Goal: Task Accomplishment & Management: Manage account settings

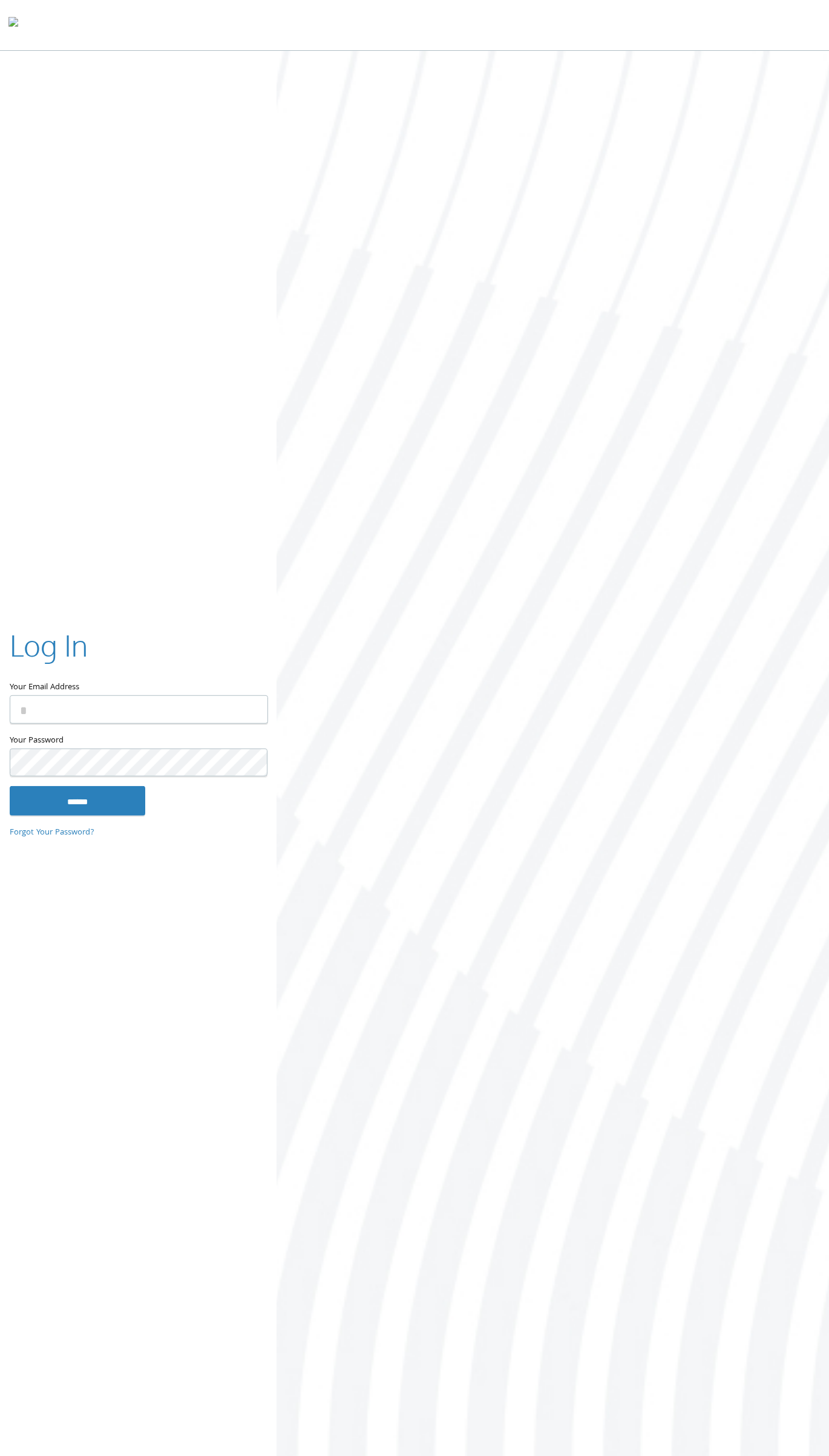
type input "**********"
click at [103, 809] on input "******" at bounding box center [77, 800] width 135 height 29
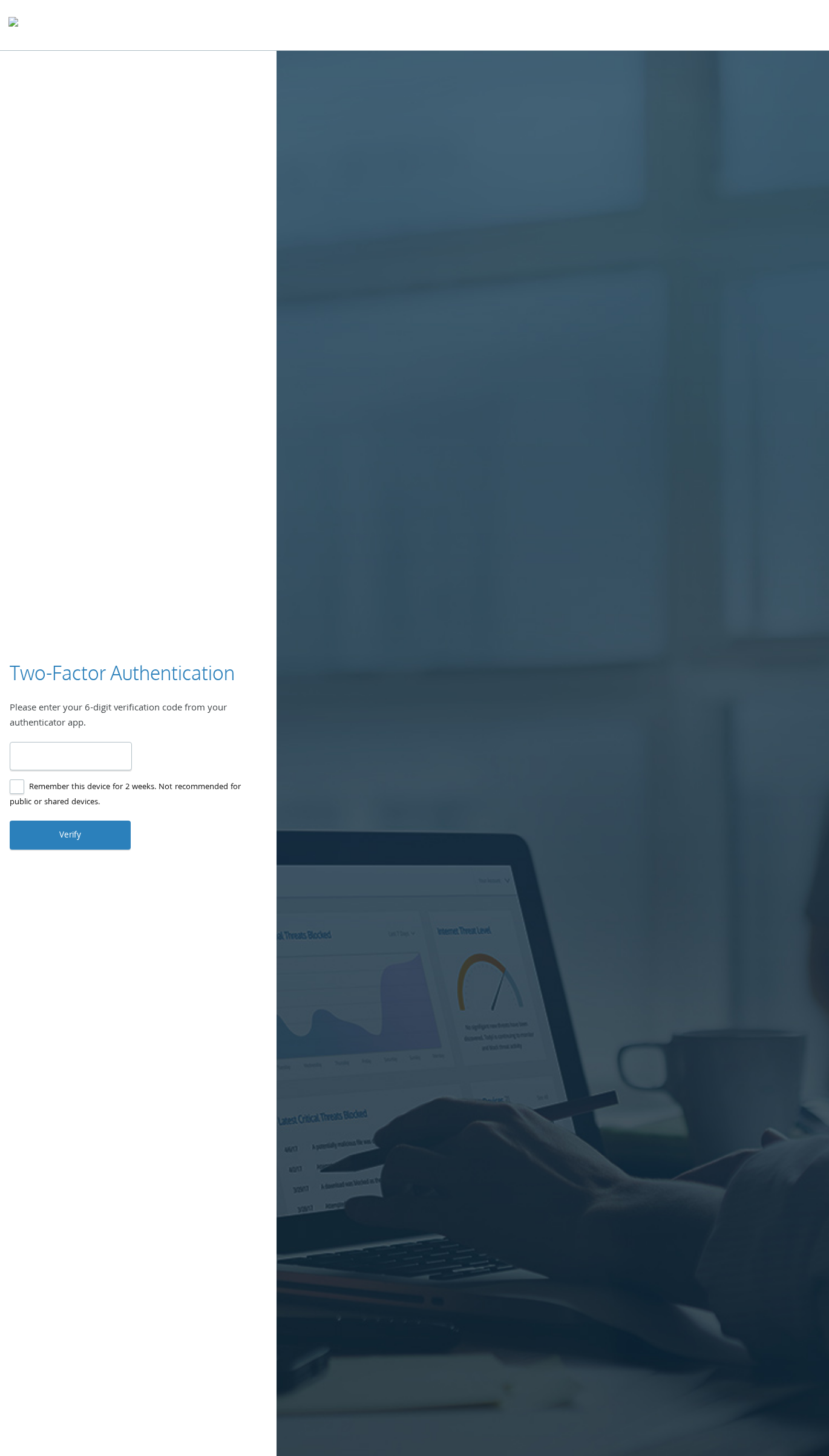
type input "******"
click at [89, 836] on button "Verify" at bounding box center [70, 835] width 121 height 29
